Goal: Find specific page/section: Find specific page/section

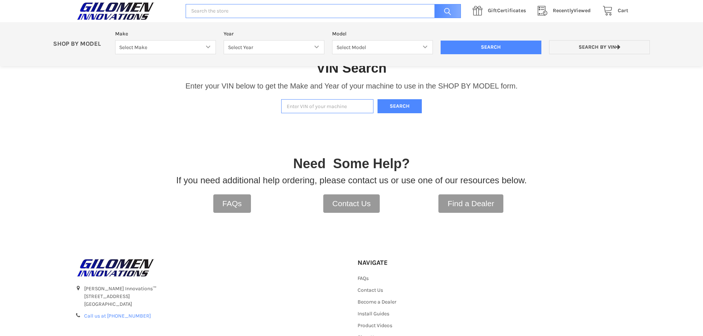
click at [316, 107] on input "Enter VIN of your machine" at bounding box center [327, 106] width 92 height 14
type input "[US_VEHICLE_IDENTIFICATION_NUMBER]"
click at [408, 110] on button "Search" at bounding box center [400, 106] width 44 height 14
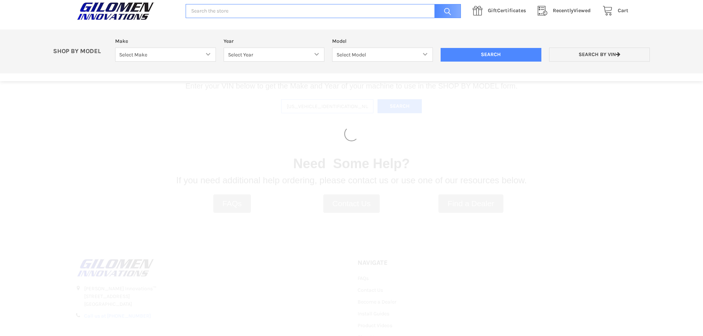
select select "330"
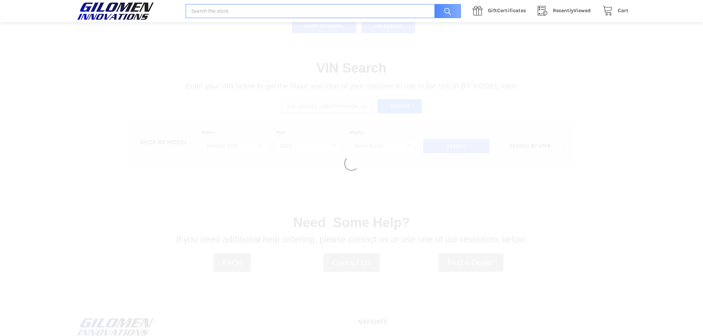
select select "494"
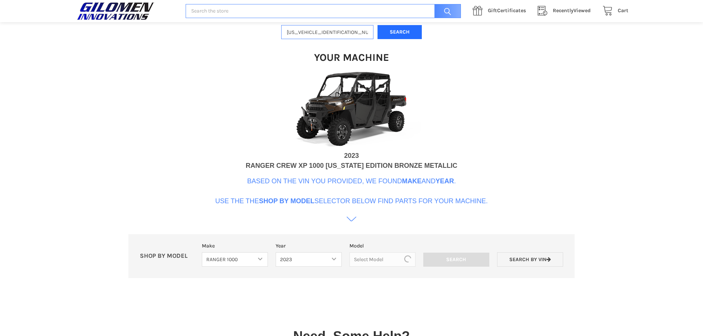
scroll to position [226, 0]
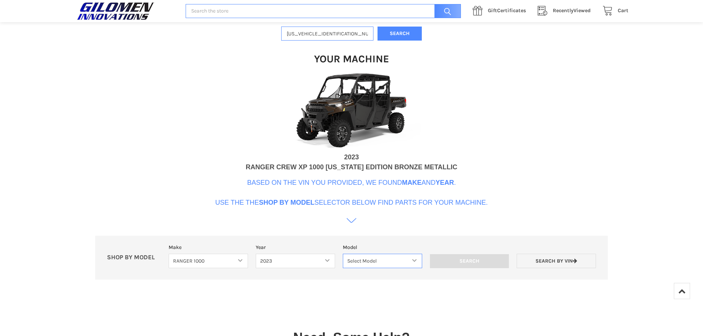
click at [400, 262] on select "Select Model Ranger 1000 Basic 61 HP SOHC Ranger 1000 Crew Basic 61 HP SOHC Ran…" at bounding box center [382, 261] width 79 height 14
select select "518"
click at [343, 254] on select "Select Model Ranger 1000 Basic 61 HP SOHC Ranger 1000 Crew Basic 61 HP SOHC Ran…" at bounding box center [382, 261] width 79 height 14
click at [451, 260] on input "Search" at bounding box center [469, 261] width 79 height 14
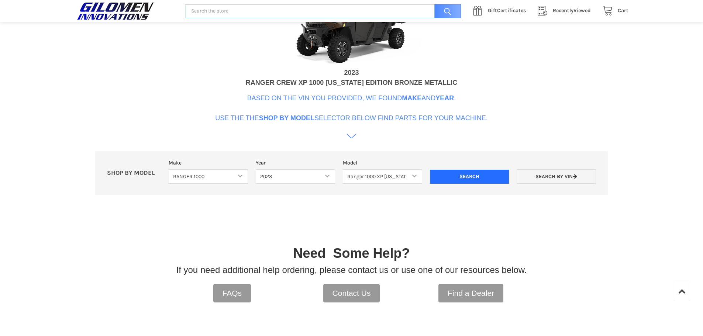
scroll to position [411, 0]
